Goal: Task Accomplishment & Management: Use online tool/utility

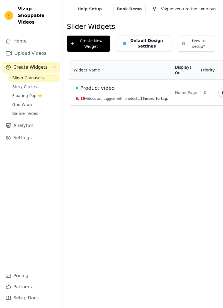
scroll to position [0, 48]
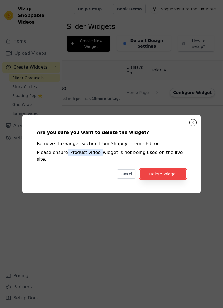
click at [164, 179] on button "Delete Widget" at bounding box center [163, 173] width 46 height 9
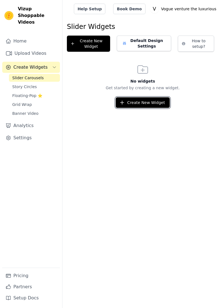
click at [142, 104] on button "Create New Widget" at bounding box center [142, 102] width 54 height 11
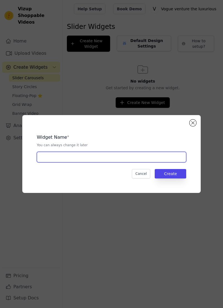
click at [149, 163] on input "text" at bounding box center [111, 157] width 149 height 11
type input "Product video"
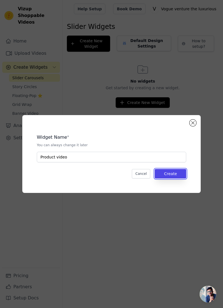
click at [178, 179] on button "Create" at bounding box center [169, 173] width 31 height 9
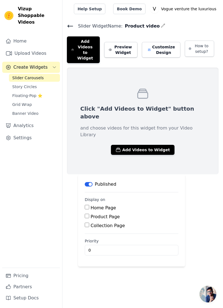
click at [135, 145] on button "Add Videos to Widget" at bounding box center [142, 150] width 63 height 10
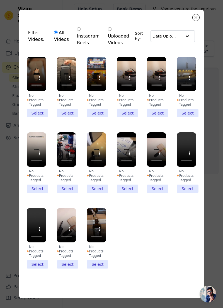
click at [93, 269] on li "No Products Tagged Select" at bounding box center [96, 238] width 19 height 61
click at [0, 0] on input "No Products Tagged Select" at bounding box center [0, 0] width 0 height 0
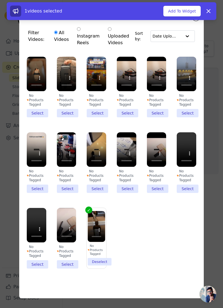
click at [70, 269] on li "No Products Tagged Select" at bounding box center [66, 238] width 19 height 61
click at [0, 0] on input "No Products Tagged Select" at bounding box center [0, 0] width 0 height 0
click at [43, 269] on li "No Products Tagged Select" at bounding box center [36, 238] width 19 height 61
click at [0, 0] on input "No Products Tagged Select" at bounding box center [0, 0] width 0 height 0
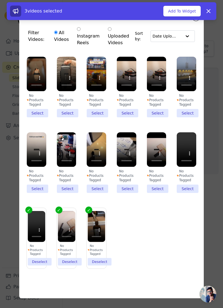
click at [191, 193] on li "No Products Tagged Select" at bounding box center [185, 162] width 19 height 61
click at [0, 0] on input "No Products Tagged Select" at bounding box center [0, 0] width 0 height 0
click at [154, 193] on li "No Products Tagged Select" at bounding box center [156, 162] width 19 height 61
click at [0, 0] on input "No Products Tagged Select" at bounding box center [0, 0] width 0 height 0
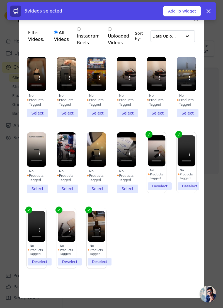
click at [134, 193] on li "No Products Tagged Select" at bounding box center [126, 162] width 19 height 61
click at [0, 0] on input "No Products Tagged Select" at bounding box center [0, 0] width 0 height 0
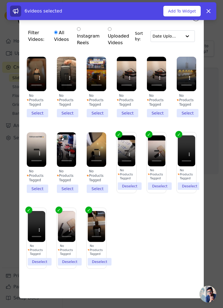
click at [102, 193] on li "No Products Tagged Select" at bounding box center [96, 162] width 19 height 61
click at [0, 0] on input "No Products Tagged Select" at bounding box center [0, 0] width 0 height 0
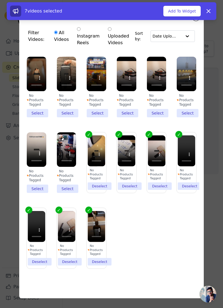
click at [71, 193] on li "No Products Tagged Select" at bounding box center [66, 162] width 19 height 61
click at [0, 0] on input "No Products Tagged Select" at bounding box center [0, 0] width 0 height 0
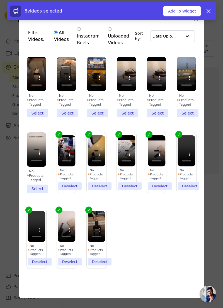
click at [37, 193] on li "No Products Tagged Select" at bounding box center [36, 162] width 19 height 61
click at [0, 0] on input "No Products Tagged Select" at bounding box center [0, 0] width 0 height 0
click at [181, 117] on li "No Products Tagged Select" at bounding box center [185, 87] width 19 height 61
click at [0, 0] on input "No Products Tagged Select" at bounding box center [0, 0] width 0 height 0
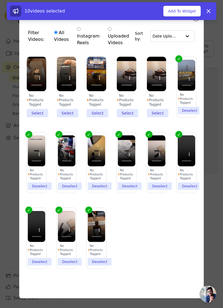
click at [159, 117] on li "No Products Tagged Select" at bounding box center [156, 87] width 19 height 61
click at [0, 0] on input "No Products Tagged Select" at bounding box center [0, 0] width 0 height 0
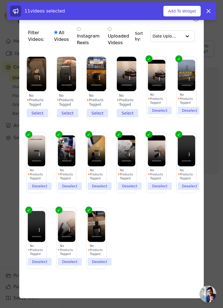
click at [130, 117] on li "No Products Tagged Select" at bounding box center [126, 87] width 19 height 61
click at [0, 0] on input "No Products Tagged Select" at bounding box center [0, 0] width 0 height 0
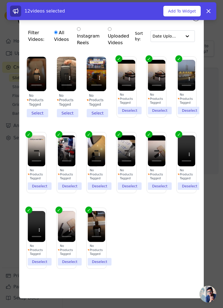
click at [92, 117] on li "No Products Tagged Select" at bounding box center [96, 87] width 19 height 61
click at [0, 0] on input "No Products Tagged Select" at bounding box center [0, 0] width 0 height 0
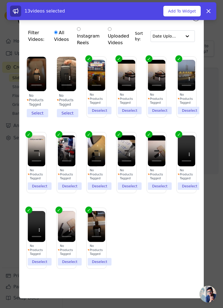
click at [69, 117] on li "No Products Tagged Select" at bounding box center [66, 87] width 19 height 61
click at [0, 0] on input "No Products Tagged Select" at bounding box center [0, 0] width 0 height 0
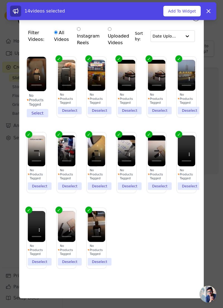
click at [30, 117] on li "No Products Tagged Select" at bounding box center [36, 87] width 19 height 61
click at [0, 0] on input "No Products Tagged Select" at bounding box center [0, 0] width 0 height 0
click at [190, 6] on button "Add To Widget" at bounding box center [181, 11] width 37 height 11
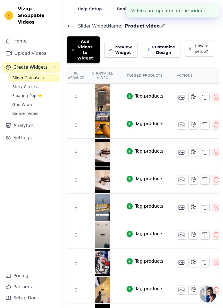
click at [213, 177] on icon "button" at bounding box center [216, 180] width 7 height 7
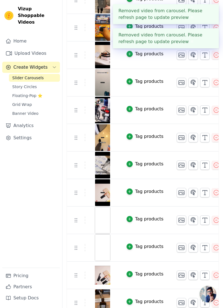
scroll to position [213, 0]
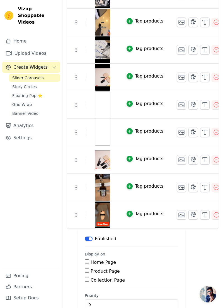
click at [85, 260] on input "Home Page" at bounding box center [87, 262] width 4 height 4
checkbox input "true"
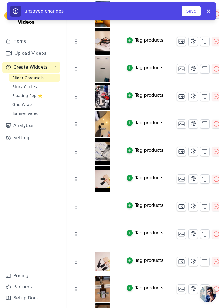
scroll to position [0, 0]
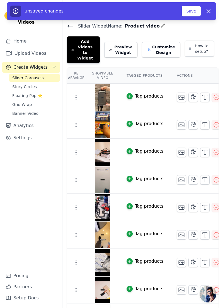
click at [131, 46] on button "Preview Widget" at bounding box center [120, 50] width 33 height 16
click at [193, 10] on button "Save" at bounding box center [190, 11] width 19 height 11
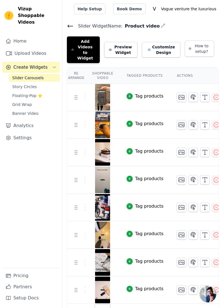
click at [167, 46] on button "Customize Design" at bounding box center [161, 50] width 38 height 16
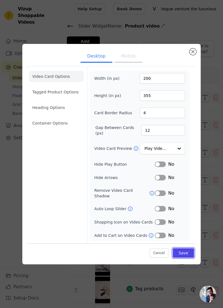
click at [189, 258] on button "Save" at bounding box center [183, 253] width 21 height 9
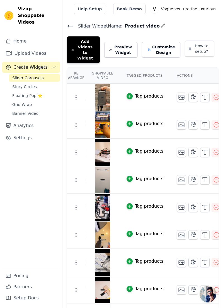
click at [27, 36] on link "Home" at bounding box center [31, 41] width 58 height 11
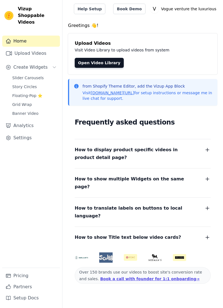
click at [36, 64] on span "Create Widgets" at bounding box center [30, 67] width 34 height 7
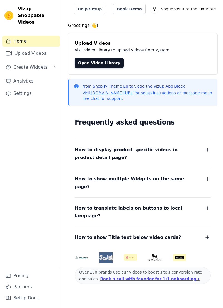
click at [38, 64] on span "Create Widgets" at bounding box center [30, 67] width 34 height 7
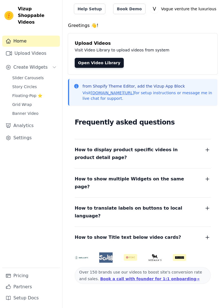
click at [40, 75] on span "Slider Carousels" at bounding box center [27, 78] width 31 height 6
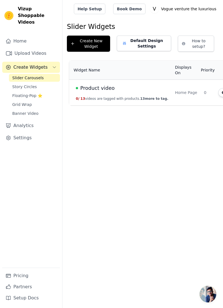
click at [155, 85] on div "Product video" at bounding box center [122, 88] width 92 height 8
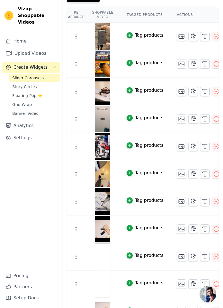
scroll to position [213, 0]
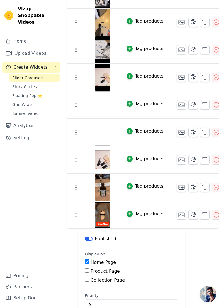
click at [87, 269] on input "Product Page" at bounding box center [87, 271] width 4 height 4
checkbox input "true"
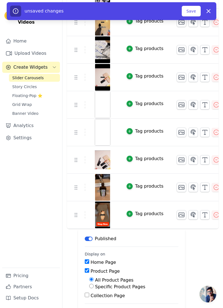
click at [192, 8] on button "Save" at bounding box center [190, 11] width 19 height 11
click at [188, 13] on button "Save" at bounding box center [190, 11] width 19 height 11
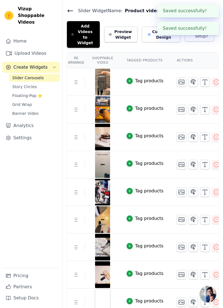
scroll to position [0, 0]
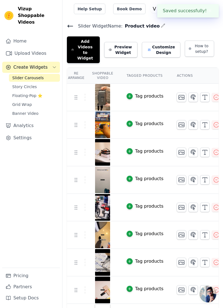
click at [126, 44] on button "Preview Widget" at bounding box center [120, 50] width 33 height 16
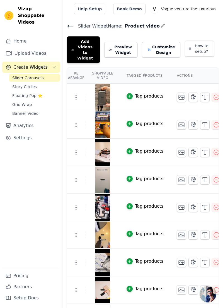
click at [38, 110] on link "Banner Video" at bounding box center [34, 114] width 51 height 8
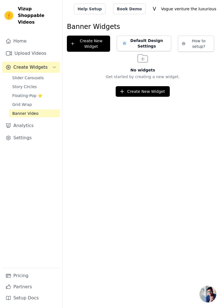
click at [20, 102] on span "Grid Wrap" at bounding box center [21, 105] width 19 height 6
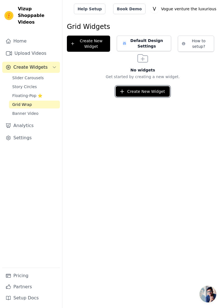
click at [140, 87] on button "Create New Widget" at bounding box center [142, 91] width 54 height 11
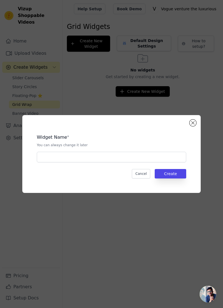
click at [125, 183] on div "Widget Name * You can always change it later Cancel Create" at bounding box center [111, 154] width 160 height 60
click at [109, 163] on input "text" at bounding box center [111, 157] width 149 height 11
type input "Product video"
click at [178, 179] on button "Create" at bounding box center [169, 173] width 31 height 9
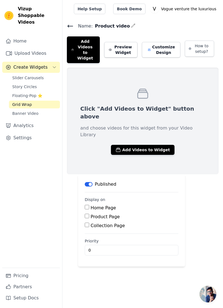
click at [151, 145] on button "Add Videos to Widget" at bounding box center [142, 150] width 63 height 10
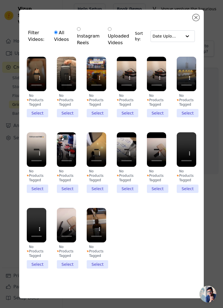
click at [95, 193] on li "No Products Tagged Select" at bounding box center [96, 162] width 19 height 61
click at [0, 0] on input "No Products Tagged Select" at bounding box center [0, 0] width 0 height 0
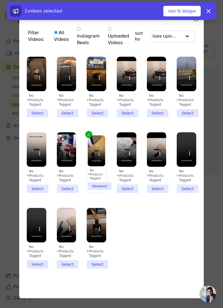
click at [130, 193] on li "No Products Tagged Select" at bounding box center [126, 162] width 19 height 61
click at [0, 0] on input "No Products Tagged Select" at bounding box center [0, 0] width 0 height 0
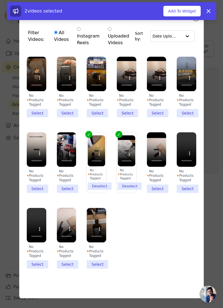
click at [156, 193] on li "No Products Tagged Select" at bounding box center [156, 162] width 19 height 61
click at [0, 0] on input "No Products Tagged Select" at bounding box center [0, 0] width 0 height 0
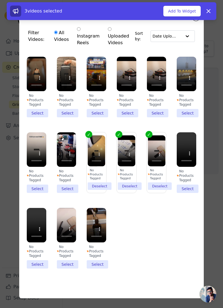
click at [190, 193] on li "No Products Tagged Select" at bounding box center [185, 162] width 19 height 61
click at [0, 0] on input "No Products Tagged Select" at bounding box center [0, 0] width 0 height 0
click at [92, 269] on li "No Products Tagged Select" at bounding box center [96, 238] width 19 height 61
click at [0, 0] on input "No Products Tagged Select" at bounding box center [0, 0] width 0 height 0
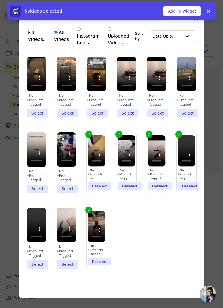
click at [67, 269] on li "No Products Tagged Select" at bounding box center [66, 238] width 19 height 61
click at [0, 0] on input "No Products Tagged Select" at bounding box center [0, 0] width 0 height 0
click at [33, 269] on li "No Products Tagged Select" at bounding box center [36, 238] width 19 height 61
click at [0, 0] on input "No Products Tagged Select" at bounding box center [0, 0] width 0 height 0
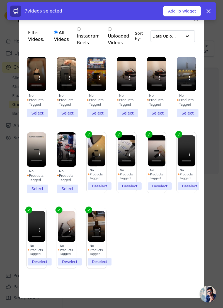
click at [103, 190] on li "No Products Tagged Deselect" at bounding box center [97, 163] width 18 height 55
click at [0, 0] on input "No Products Tagged Deselect" at bounding box center [0, 0] width 0 height 0
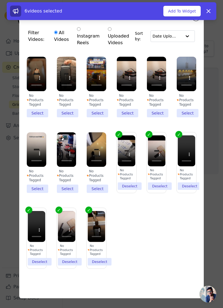
click at [130, 190] on li "No Products Tagged Deselect" at bounding box center [126, 163] width 18 height 55
click at [0, 0] on input "No Products Tagged Deselect" at bounding box center [0, 0] width 0 height 0
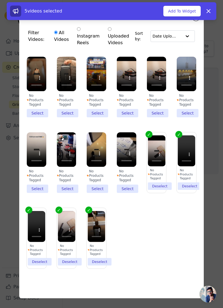
click at [95, 193] on li "No Products Tagged Select" at bounding box center [96, 162] width 19 height 61
click at [0, 0] on input "No Products Tagged Select" at bounding box center [0, 0] width 0 height 0
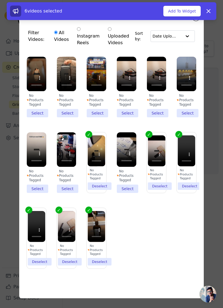
click at [64, 193] on li "No Products Tagged Select" at bounding box center [66, 162] width 19 height 61
click at [0, 0] on input "No Products Tagged Select" at bounding box center [0, 0] width 0 height 0
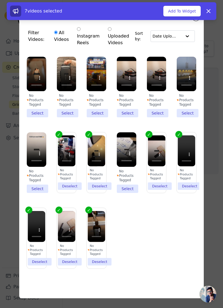
click at [29, 193] on li "No Products Tagged Select" at bounding box center [36, 162] width 19 height 61
click at [0, 0] on input "No Products Tagged Select" at bounding box center [0, 0] width 0 height 0
click at [190, 117] on li "No Products Tagged Select" at bounding box center [185, 87] width 19 height 61
click at [0, 0] on input "No Products Tagged Select" at bounding box center [0, 0] width 0 height 0
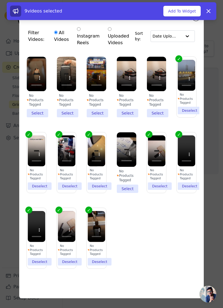
click at [160, 117] on li "No Products Tagged Select" at bounding box center [156, 87] width 19 height 61
click at [0, 0] on input "No Products Tagged Select" at bounding box center [0, 0] width 0 height 0
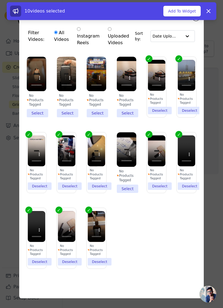
click at [127, 117] on li "No Products Tagged Select" at bounding box center [126, 87] width 19 height 61
click at [0, 0] on input "No Products Tagged Select" at bounding box center [0, 0] width 0 height 0
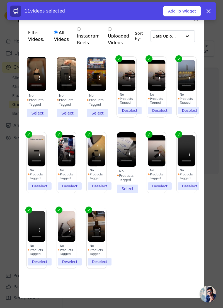
click at [95, 117] on li "No Products Tagged Select" at bounding box center [96, 87] width 19 height 61
click at [0, 0] on input "No Products Tagged Select" at bounding box center [0, 0] width 0 height 0
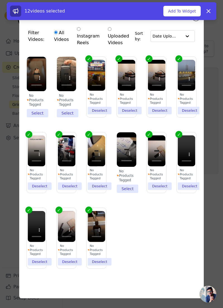
click at [68, 117] on li "No Products Tagged Select" at bounding box center [66, 87] width 19 height 61
click at [0, 0] on input "No Products Tagged Select" at bounding box center [0, 0] width 0 height 0
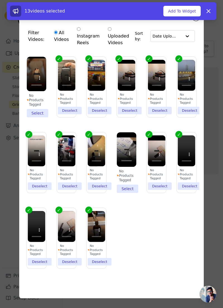
click at [33, 117] on li "No Products Tagged Select" at bounding box center [36, 87] width 19 height 61
click at [0, 0] on input "No Products Tagged Select" at bounding box center [0, 0] width 0 height 0
click at [189, 10] on button "Add To Widget" at bounding box center [181, 11] width 37 height 11
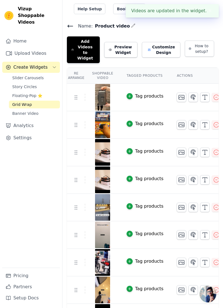
click at [127, 46] on button "Preview Widget" at bounding box center [120, 50] width 33 height 16
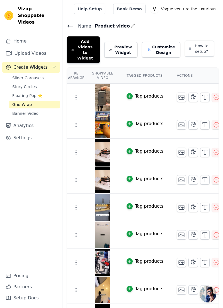
click at [26, 93] on span "Floating-Pop ⭐" at bounding box center [27, 96] width 30 height 6
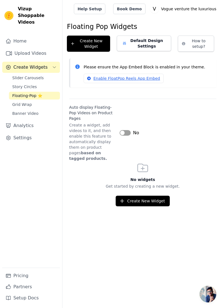
click at [125, 130] on button "Label" at bounding box center [124, 133] width 11 height 6
click at [134, 196] on button "Create New Widget" at bounding box center [142, 201] width 54 height 11
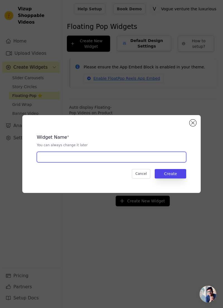
click at [144, 163] on input "text" at bounding box center [111, 157] width 149 height 11
click at [130, 163] on input "Product video" at bounding box center [111, 157] width 149 height 11
type input "Product videos"
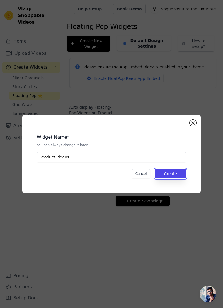
click at [175, 179] on button "Create" at bounding box center [169, 173] width 31 height 9
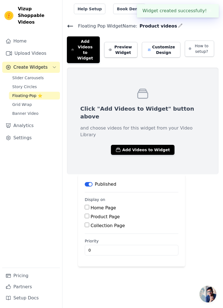
click at [134, 145] on button "Add Videos to Widget" at bounding box center [142, 150] width 63 height 10
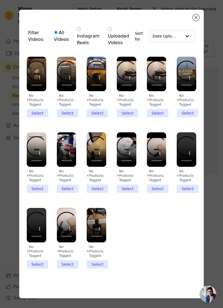
click at [94, 269] on li "No Products Tagged Select" at bounding box center [96, 238] width 19 height 61
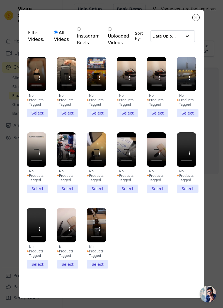
click at [0, 0] on input "No Products Tagged Select" at bounding box center [0, 0] width 0 height 0
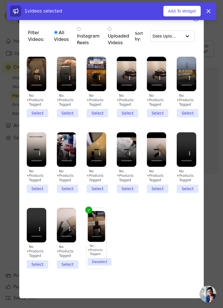
click at [70, 269] on li "No Products Tagged Select" at bounding box center [66, 238] width 19 height 61
click at [0, 0] on input "No Products Tagged Select" at bounding box center [0, 0] width 0 height 0
click at [29, 269] on li "No Products Tagged Select" at bounding box center [36, 238] width 19 height 61
click at [0, 0] on input "No Products Tagged Select" at bounding box center [0, 0] width 0 height 0
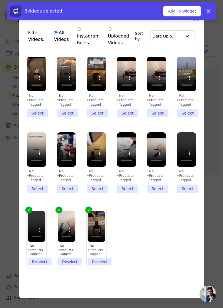
click at [190, 193] on li "No Products Tagged Select" at bounding box center [185, 162] width 19 height 61
click at [0, 0] on input "No Products Tagged Select" at bounding box center [0, 0] width 0 height 0
click at [160, 193] on li "No Products Tagged Select" at bounding box center [156, 162] width 19 height 61
click at [0, 0] on input "No Products Tagged Select" at bounding box center [0, 0] width 0 height 0
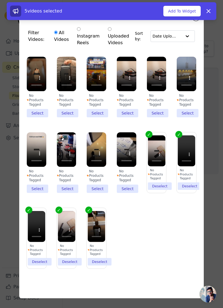
click at [131, 193] on li "No Products Tagged Select" at bounding box center [126, 162] width 19 height 61
click at [0, 0] on input "No Products Tagged Select" at bounding box center [0, 0] width 0 height 0
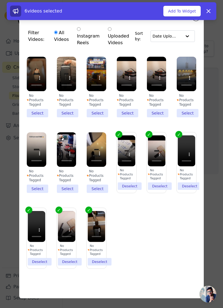
click at [104, 193] on li "No Products Tagged Select" at bounding box center [96, 162] width 19 height 61
click at [0, 0] on input "No Products Tagged Select" at bounding box center [0, 0] width 0 height 0
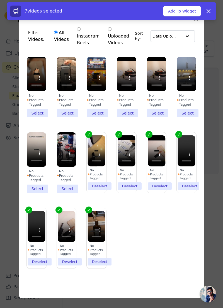
click at [70, 193] on li "No Products Tagged Select" at bounding box center [66, 162] width 19 height 61
click at [0, 0] on input "No Products Tagged Select" at bounding box center [0, 0] width 0 height 0
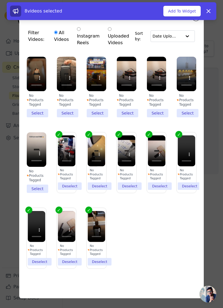
click at [31, 193] on li "No Products Tagged Select" at bounding box center [36, 162] width 19 height 61
click at [0, 0] on input "No Products Tagged Select" at bounding box center [0, 0] width 0 height 0
click at [192, 117] on li "No Products Tagged Select" at bounding box center [185, 87] width 19 height 61
click at [0, 0] on input "No Products Tagged Select" at bounding box center [0, 0] width 0 height 0
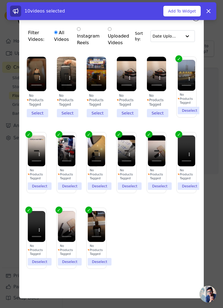
click at [154, 117] on li "No Products Tagged Select" at bounding box center [156, 87] width 19 height 61
click at [0, 0] on input "No Products Tagged Select" at bounding box center [0, 0] width 0 height 0
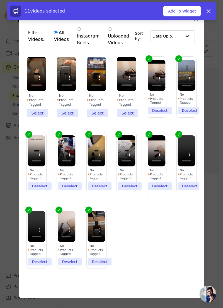
click at [126, 117] on li "No Products Tagged Select" at bounding box center [126, 87] width 19 height 61
click at [0, 0] on input "No Products Tagged Select" at bounding box center [0, 0] width 0 height 0
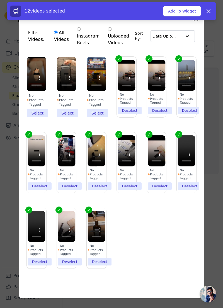
click at [98, 117] on li "No Products Tagged Select" at bounding box center [96, 87] width 19 height 61
click at [0, 0] on input "No Products Tagged Select" at bounding box center [0, 0] width 0 height 0
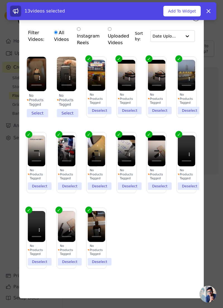
click at [67, 117] on li "No Products Tagged Select" at bounding box center [66, 87] width 19 height 61
click at [0, 0] on input "No Products Tagged Select" at bounding box center [0, 0] width 0 height 0
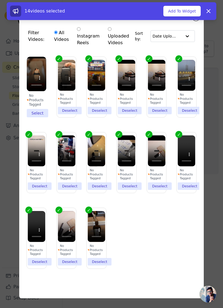
click at [21, 131] on div "Filter Videos: All Videos Instagram Reels Uploaded Videos Sort by: Date Uploade…" at bounding box center [111, 154] width 184 height 289
click at [39, 117] on li "No Products Tagged Select" at bounding box center [36, 87] width 19 height 61
click at [0, 0] on input "No Products Tagged Select" at bounding box center [0, 0] width 0 height 0
click at [191, 9] on button "Add To Widget" at bounding box center [181, 11] width 37 height 11
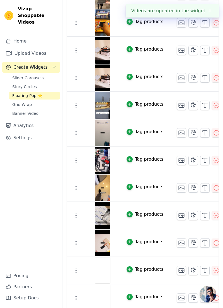
scroll to position [268, 0]
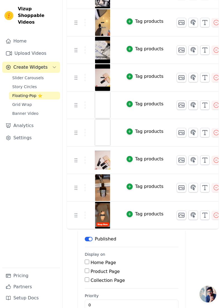
click at [87, 260] on input "Home Page" at bounding box center [87, 262] width 4 height 4
checkbox input "true"
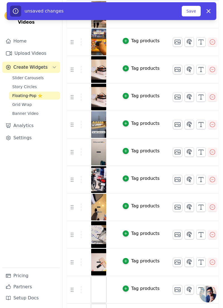
scroll to position [0, 0]
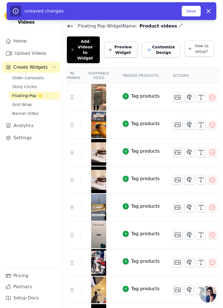
click at [189, 7] on button "Save" at bounding box center [190, 11] width 19 height 11
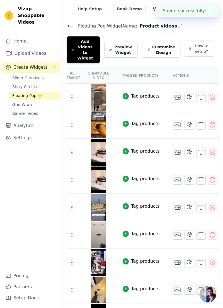
click at [126, 42] on button "Preview Widget" at bounding box center [120, 50] width 33 height 16
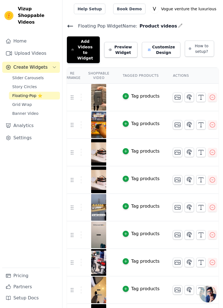
click at [36, 83] on link "Story Circles" at bounding box center [34, 87] width 51 height 8
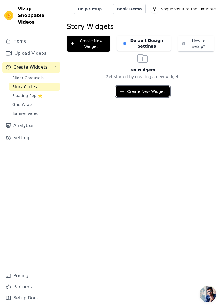
click at [143, 93] on button "Create New Widget" at bounding box center [142, 91] width 54 height 11
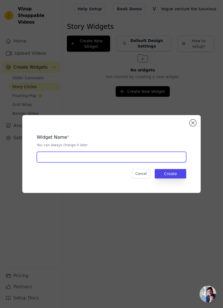
click at [152, 163] on input "text" at bounding box center [111, 157] width 149 height 11
click at [204, 122] on div "Widget Name * You can always change it later Cancel Create" at bounding box center [111, 154] width 223 height 308
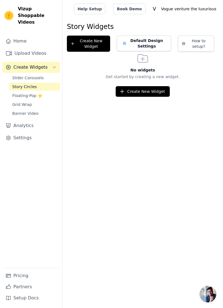
click at [34, 93] on span "Floating-Pop ⭐" at bounding box center [27, 96] width 30 height 6
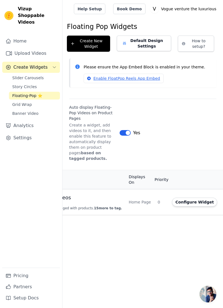
scroll to position [0, 48]
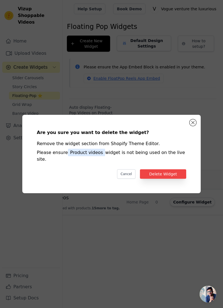
click at [193, 140] on div "Are you sure you want to delete the widget? Remove the widget section from Shop…" at bounding box center [111, 154] width 178 height 78
click at [175, 179] on button "Delete Widget" at bounding box center [163, 173] width 46 height 9
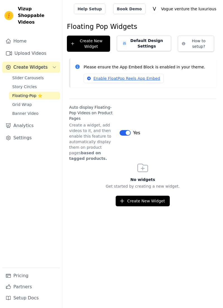
click at [28, 84] on span "Story Circles" at bounding box center [24, 87] width 24 height 6
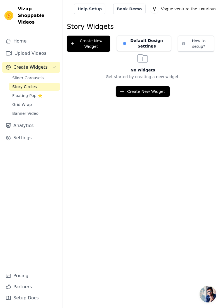
click at [38, 75] on span "Slider Carousels" at bounding box center [27, 78] width 31 height 6
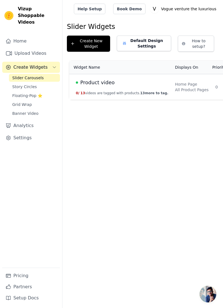
click at [122, 94] on button "0 / 13 videos are tagged with products. 13 more to tag." at bounding box center [122, 93] width 92 height 4
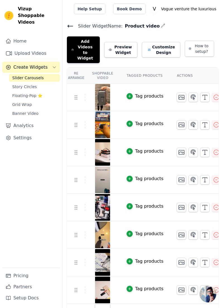
click at [35, 93] on span "Floating-Pop ⭐" at bounding box center [27, 96] width 30 height 6
click at [35, 205] on div "Home Upload Videos Create Widgets Slider Carousels Story Circles Floating-Pop ⭐…" at bounding box center [31, 152] width 58 height 232
click at [35, 83] on link "Story Circles" at bounding box center [34, 87] width 51 height 8
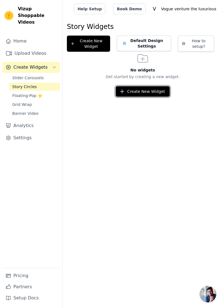
click at [155, 87] on button "Create New Widget" at bounding box center [142, 91] width 54 height 11
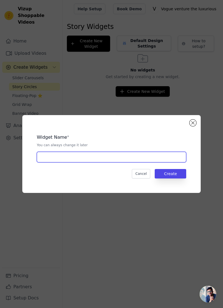
click at [136, 163] on input "text" at bounding box center [111, 157] width 149 height 11
type input "Product videos"
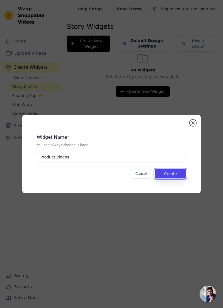
click at [178, 179] on button "Create" at bounding box center [169, 173] width 31 height 9
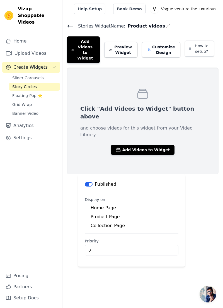
click at [88, 205] on input "Home Page" at bounding box center [87, 207] width 4 height 4
checkbox input "true"
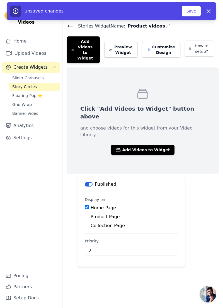
click at [147, 145] on button "Add Videos to Widget" at bounding box center [142, 150] width 63 height 10
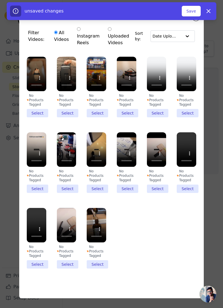
click at [98, 269] on li "No Products Tagged Select" at bounding box center [96, 238] width 19 height 61
click at [0, 0] on input "No Products Tagged Select" at bounding box center [0, 0] width 0 height 0
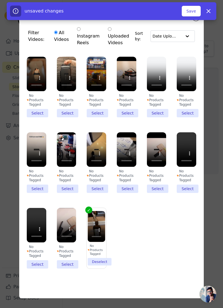
click at [65, 269] on li "No Products Tagged Select" at bounding box center [66, 238] width 19 height 61
click at [0, 0] on input "No Products Tagged Select" at bounding box center [0, 0] width 0 height 0
click at [31, 269] on li "No Products Tagged Select" at bounding box center [36, 238] width 19 height 61
click at [0, 0] on input "No Products Tagged Select" at bounding box center [0, 0] width 0 height 0
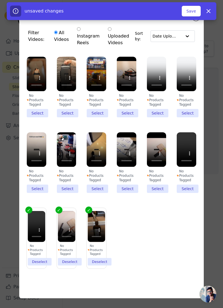
click at [189, 193] on li "No Products Tagged Select" at bounding box center [185, 162] width 19 height 61
click at [0, 0] on input "No Products Tagged Select" at bounding box center [0, 0] width 0 height 0
click at [149, 193] on li "No Products Tagged Select" at bounding box center [156, 162] width 19 height 61
click at [0, 0] on input "No Products Tagged Select" at bounding box center [0, 0] width 0 height 0
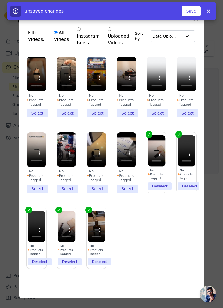
click at [119, 193] on li "No Products Tagged Select" at bounding box center [126, 162] width 19 height 61
click at [0, 0] on input "No Products Tagged Select" at bounding box center [0, 0] width 0 height 0
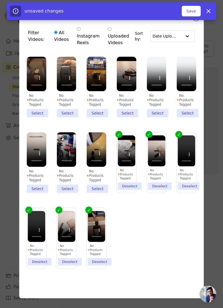
click at [87, 193] on li "No Products Tagged Select" at bounding box center [96, 162] width 19 height 61
click at [0, 0] on input "No Products Tagged Select" at bounding box center [0, 0] width 0 height 0
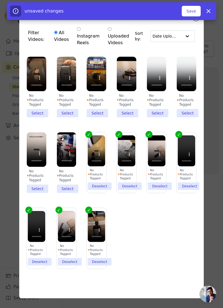
click at [58, 193] on li "No Products Tagged Select" at bounding box center [66, 162] width 19 height 61
click at [0, 0] on input "No Products Tagged Select" at bounding box center [0, 0] width 0 height 0
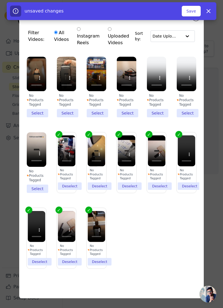
click at [30, 193] on li "No Products Tagged Select" at bounding box center [36, 162] width 19 height 61
click at [0, 0] on input "No Products Tagged Select" at bounding box center [0, 0] width 0 height 0
click at [186, 117] on li "No Products Tagged Select" at bounding box center [185, 87] width 19 height 61
click at [0, 0] on input "No Products Tagged Select" at bounding box center [0, 0] width 0 height 0
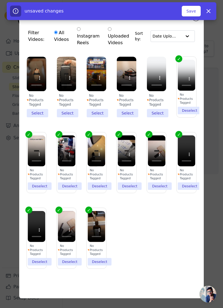
click at [160, 117] on li "No Products Tagged Select" at bounding box center [156, 87] width 19 height 61
click at [0, 0] on input "No Products Tagged Select" at bounding box center [0, 0] width 0 height 0
click at [131, 117] on li "No Products Tagged Select" at bounding box center [126, 87] width 19 height 61
click at [0, 0] on input "No Products Tagged Select" at bounding box center [0, 0] width 0 height 0
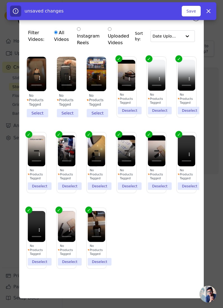
click at [82, 131] on ul "No Products Tagged Select No Products Tagged Select No Products Tagged Select N…" at bounding box center [111, 167] width 175 height 227
click at [27, 117] on li "No Products Tagged Select" at bounding box center [36, 87] width 19 height 61
click at [0, 0] on input "No Products Tagged Select" at bounding box center [0, 0] width 0 height 0
click at [70, 117] on li "No Products Tagged Select" at bounding box center [66, 87] width 19 height 61
click at [0, 0] on input "No Products Tagged Select" at bounding box center [0, 0] width 0 height 0
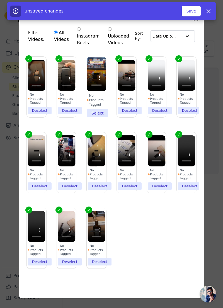
click at [96, 117] on li "No Products Tagged Select" at bounding box center [96, 87] width 19 height 61
click at [0, 0] on input "No Products Tagged Select" at bounding box center [0, 0] width 0 height 0
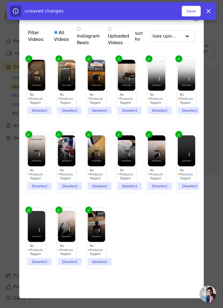
click at [186, 8] on button "Save" at bounding box center [190, 11] width 19 height 11
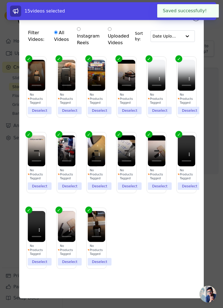
click at [213, 215] on div "Filter Videos: All Videos Instagram Reels Uploaded Videos Sort by: Date Uploade…" at bounding box center [111, 154] width 205 height 307
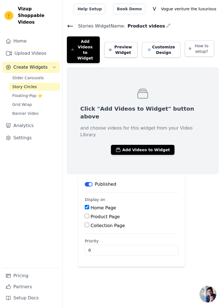
click at [129, 42] on button "Preview Widget" at bounding box center [120, 50] width 33 height 16
click at [32, 93] on span "Floating-Pop ⭐" at bounding box center [27, 96] width 30 height 6
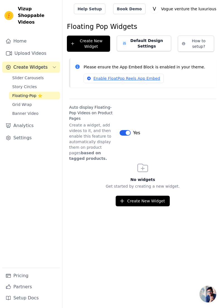
click at [36, 101] on link "Grid Wrap" at bounding box center [34, 105] width 51 height 8
